Goal: Check status: Check status

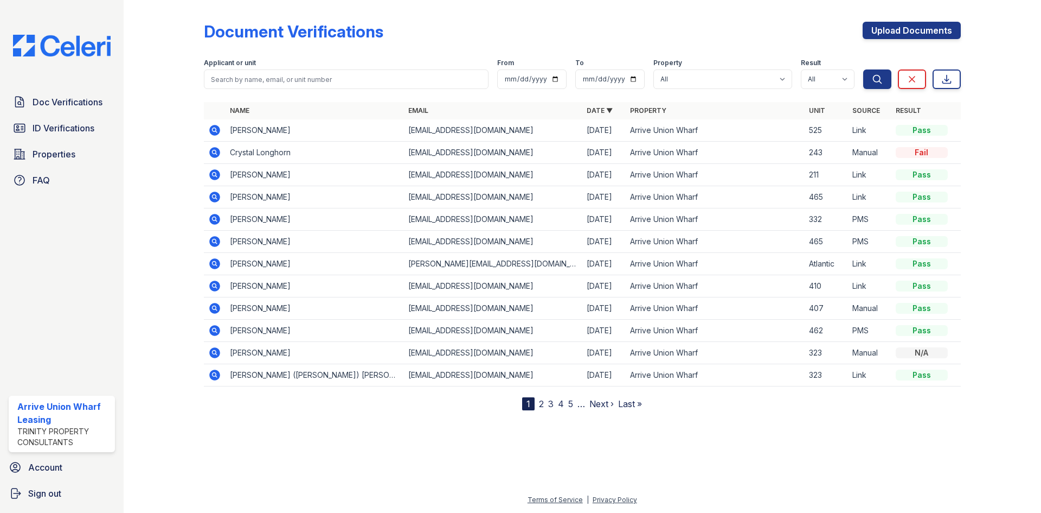
click at [212, 129] on icon at bounding box center [214, 130] width 13 height 13
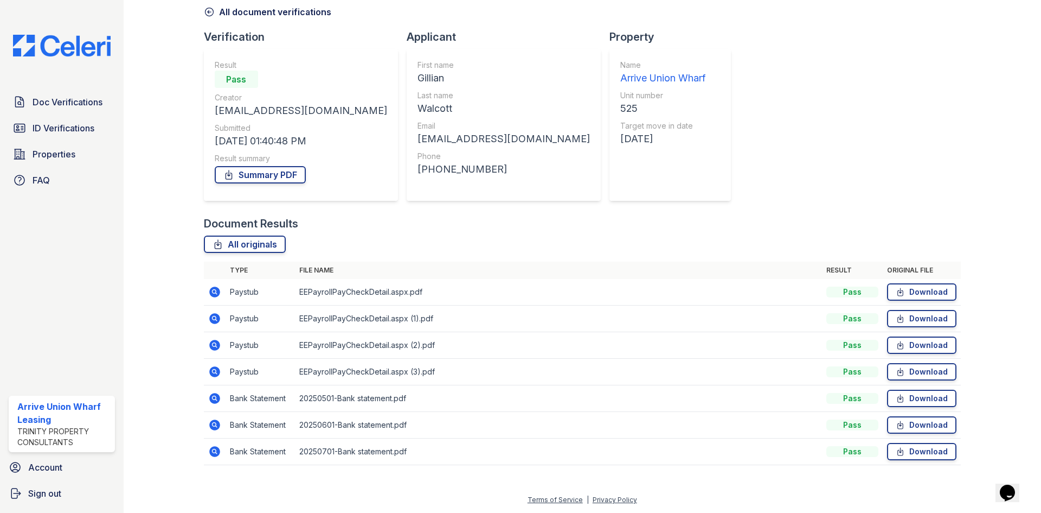
click at [215, 291] on icon at bounding box center [214, 291] width 3 height 3
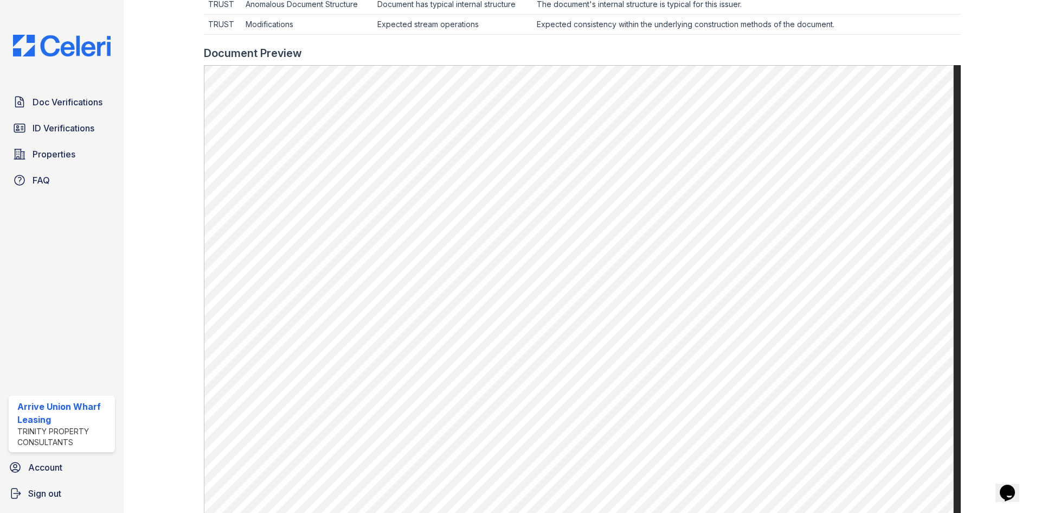
scroll to position [432, 0]
